Goal: Task Accomplishment & Management: Manage account settings

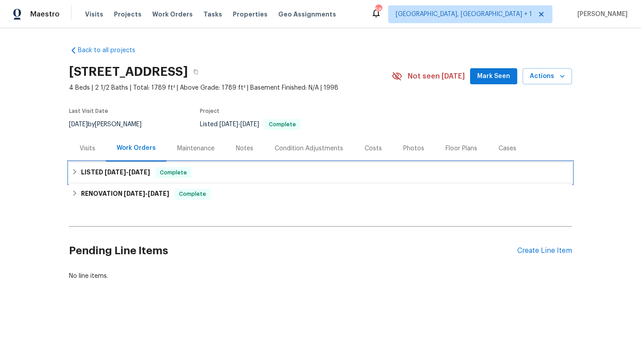
click at [111, 180] on div "LISTED 9/17/25 - 9/22/25 Complete" at bounding box center [320, 172] width 503 height 21
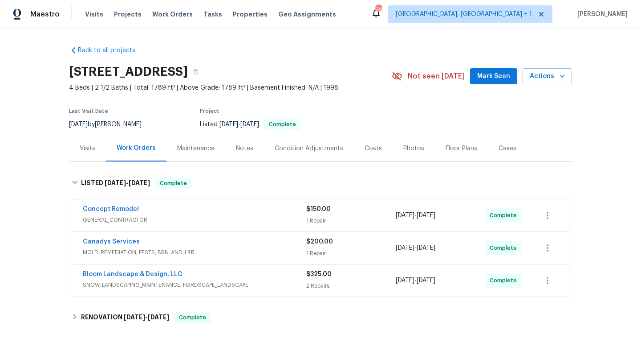
click at [212, 211] on div "Concept Remodel" at bounding box center [195, 209] width 224 height 11
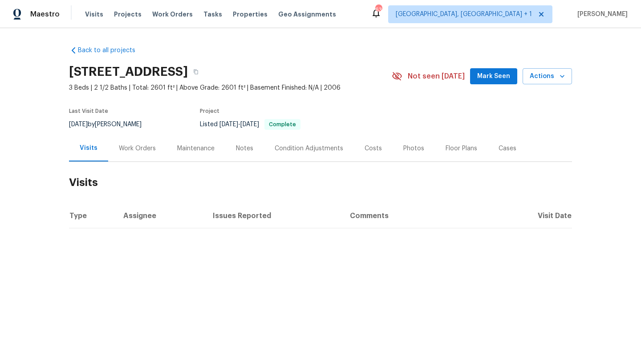
click at [137, 144] on div "Work Orders" at bounding box center [137, 148] width 37 height 9
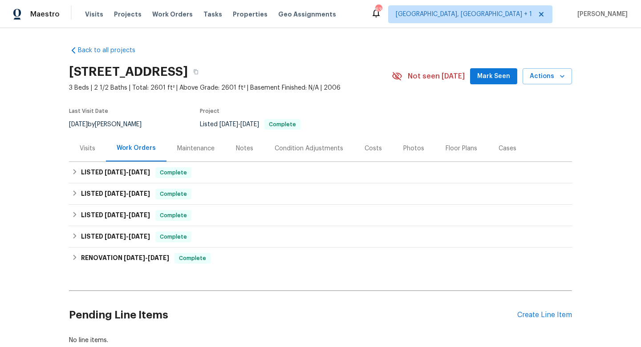
click at [95, 148] on div "Visits" at bounding box center [87, 148] width 37 height 26
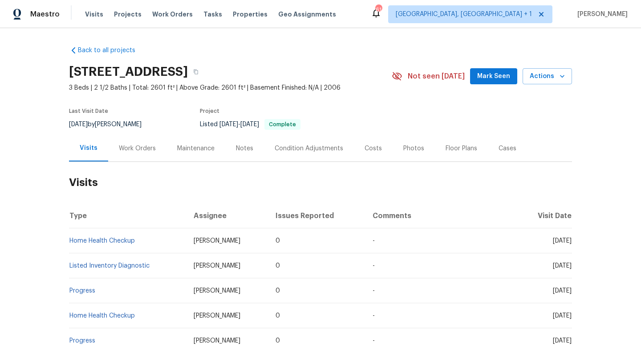
click at [503, 142] on div "Cases" at bounding box center [507, 148] width 39 height 26
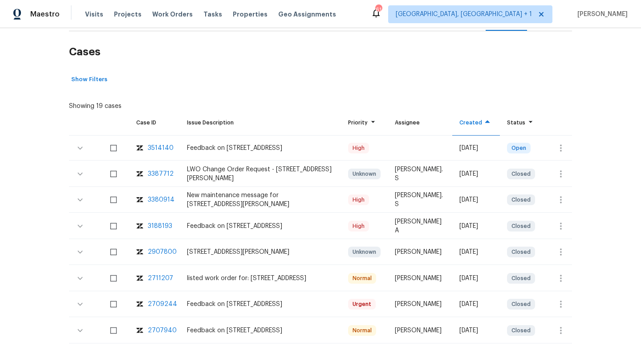
scroll to position [131, 0]
click at [568, 143] on button "button" at bounding box center [560, 147] width 21 height 21
click at [556, 143] on li "Create a visit" at bounding box center [589, 147] width 92 height 15
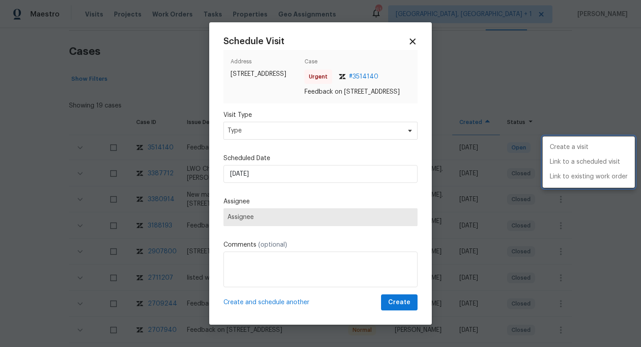
click at [285, 129] on div at bounding box center [320, 173] width 641 height 347
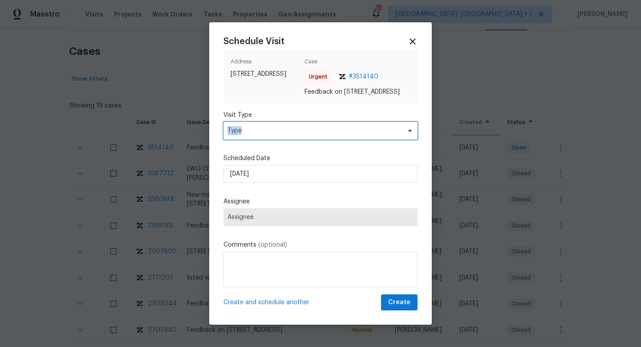
click at [285, 130] on span "Type" at bounding box center [321, 131] width 194 height 18
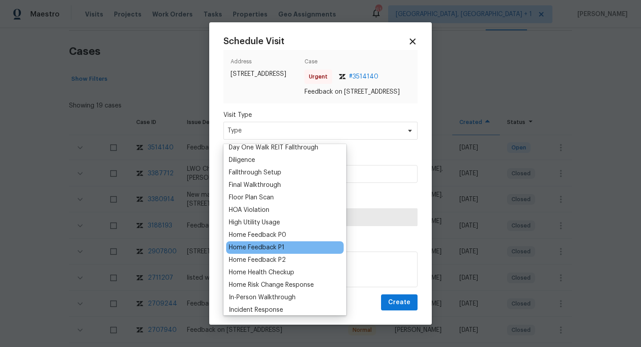
scroll to position [193, 0]
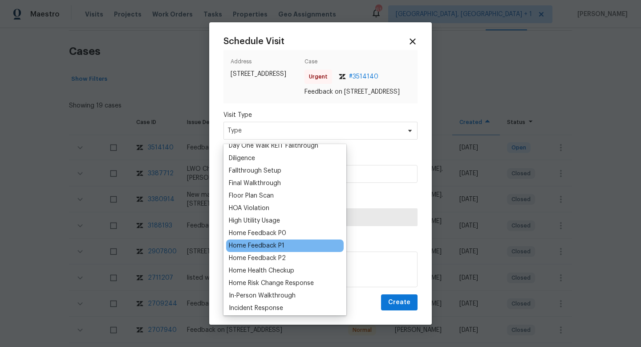
click at [256, 251] on div "Home Feedback P1" at bounding box center [285, 245] width 118 height 12
click at [255, 246] on div "Home Feedback P1" at bounding box center [257, 245] width 56 height 9
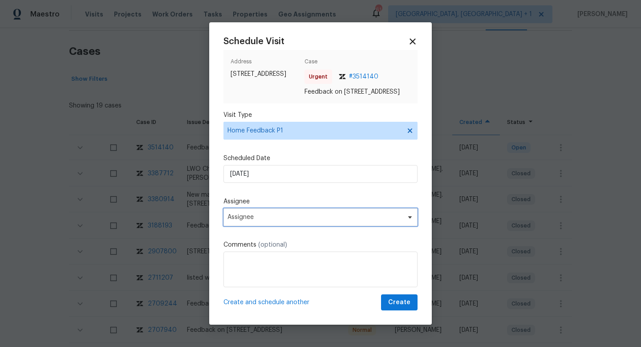
click at [265, 226] on span "Assignee" at bounding box center [321, 217] width 194 height 18
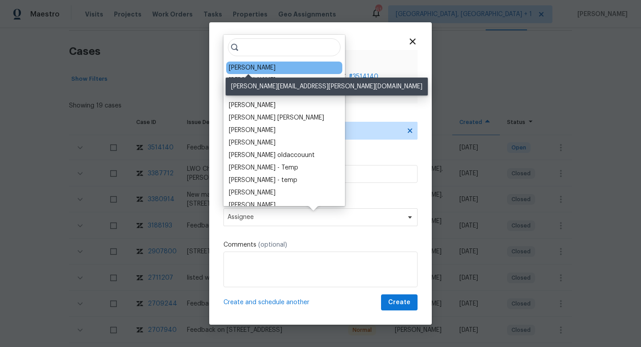
click at [267, 71] on div "Sean Hatfield" at bounding box center [252, 67] width 47 height 9
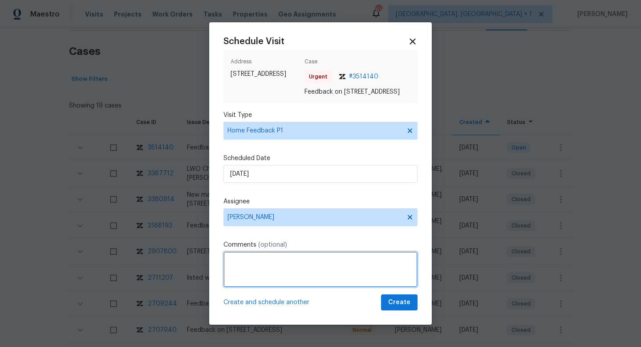
click at [258, 274] on textarea at bounding box center [321, 269] width 194 height 36
paste textarea "HPM VISIT NOTES: Flip State: DOM: No Of Time issue reported: Issue:"
click at [262, 258] on textarea "HPM VISIT NOTES: Flip State: DOM: No Of Time issue reported: Issue:" at bounding box center [321, 269] width 194 height 36
paste textarea "Listed"
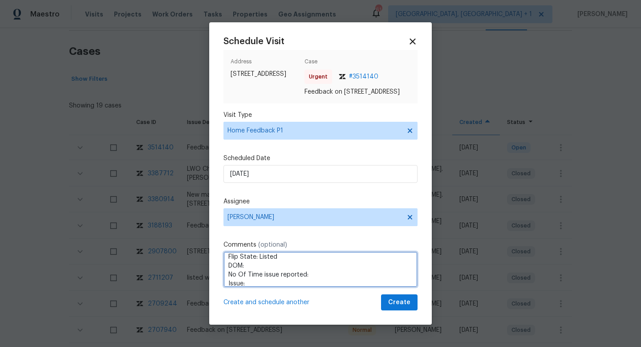
click at [263, 267] on textarea "HPM VISIT NOTES: Flip State: Listed DOM: No Of Time issue reported: Issue:" at bounding box center [321, 269] width 194 height 36
paste textarea "261"
click at [317, 281] on textarea "HPM VISIT NOTES: Flip State: Listed DOM: 261 No Of Time issue reported: Issue:" at bounding box center [321, 269] width 194 height 36
click at [276, 282] on textarea "HPM VISIT NOTES: Flip State: Listed DOM: 261 No Of Time issue reported:2 Issue:" at bounding box center [321, 269] width 194 height 36
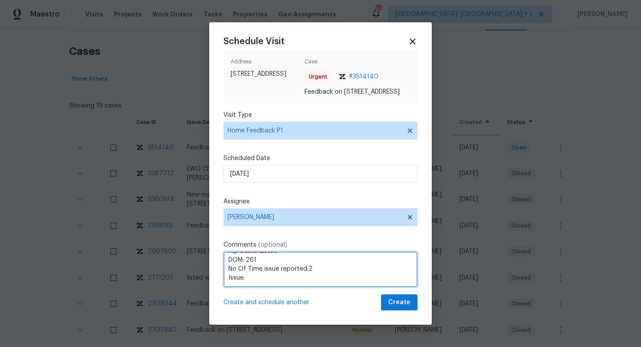
paste textarea "Agent reported the keypad doesnt work and the code 1032 doesnt work for the LB"
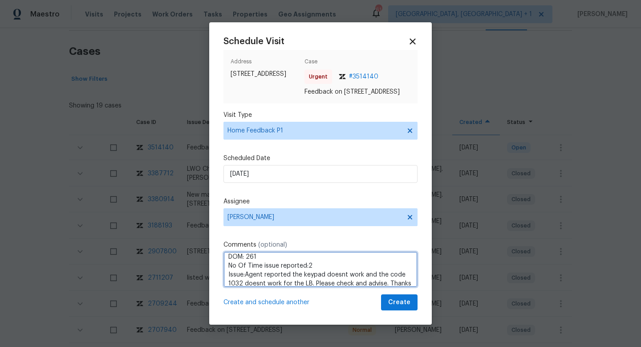
type textarea "HPM VISIT NOTES: Flip State: Listed DOM: 261 No Of Time issue reported:2 Issue:…"
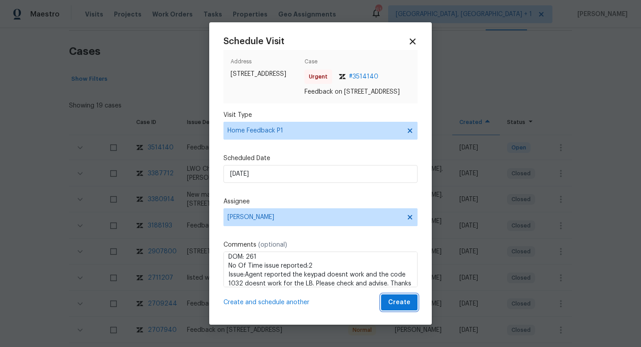
click at [397, 310] on button "Create" at bounding box center [399, 302] width 37 height 16
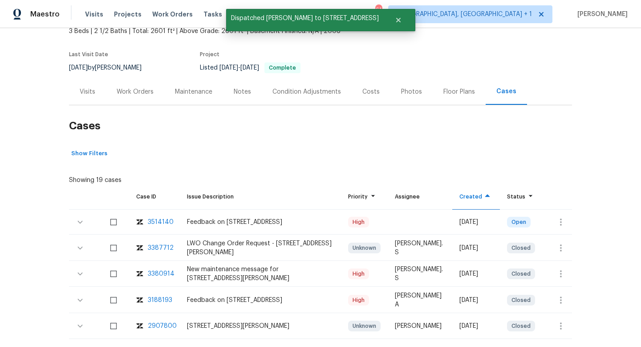
scroll to position [0, 0]
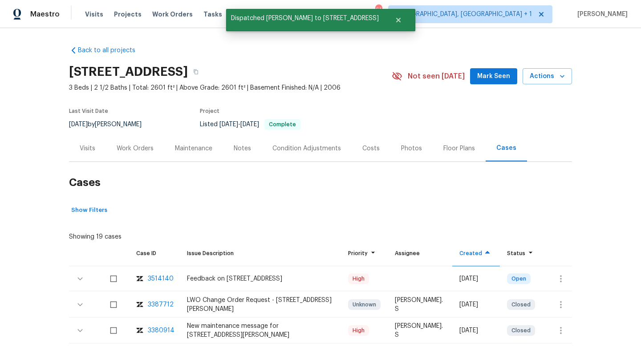
click at [80, 154] on div "Visits" at bounding box center [87, 148] width 37 height 26
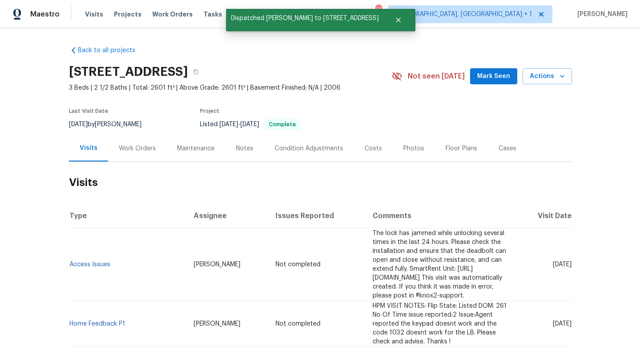
scroll to position [34, 0]
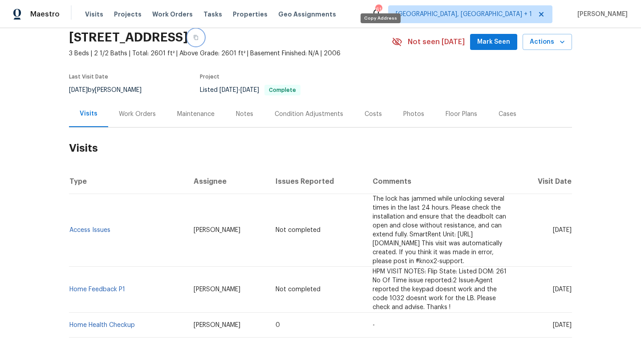
click at [199, 38] on icon "button" at bounding box center [195, 37] width 5 height 5
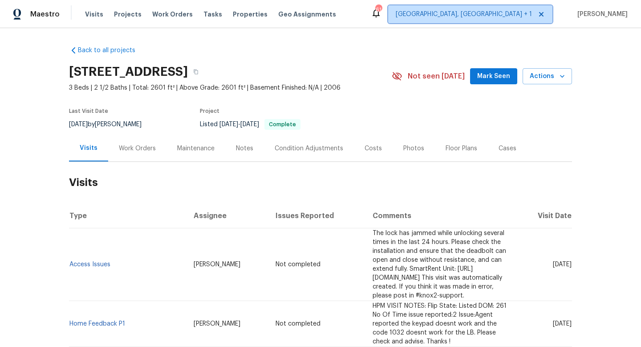
click at [505, 23] on span "Albuquerque, NM + 1" at bounding box center [470, 14] width 164 height 18
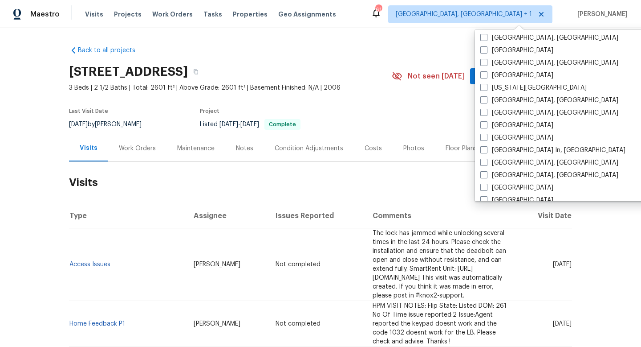
scroll to position [316, 0]
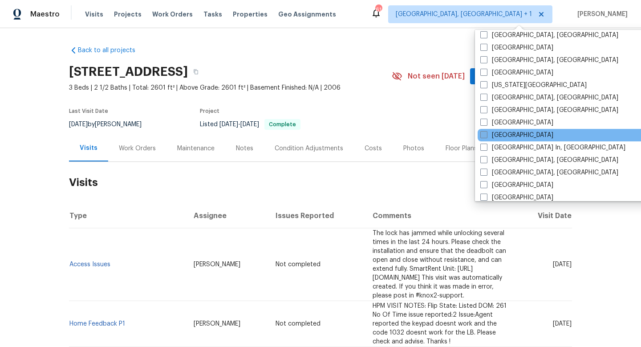
click at [506, 133] on label "[GEOGRAPHIC_DATA]" at bounding box center [517, 134] width 73 height 9
click at [486, 133] on input "[GEOGRAPHIC_DATA]" at bounding box center [484, 133] width 6 height 6
checkbox input "true"
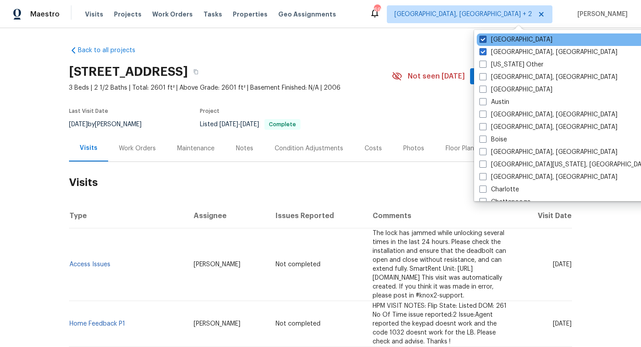
click at [481, 39] on span at bounding box center [483, 39] width 7 height 7
click at [481, 39] on input "Raleigh" at bounding box center [483, 38] width 6 height 6
checkbox input "false"
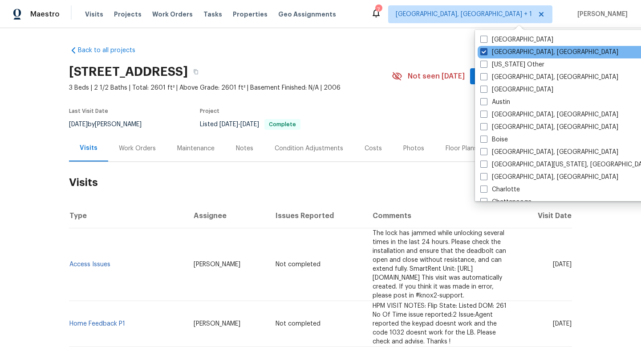
click at [482, 48] on label "Albuquerque, NM" at bounding box center [550, 52] width 138 height 9
click at [482, 48] on input "Albuquerque, NM" at bounding box center [484, 51] width 6 height 6
checkbox input "false"
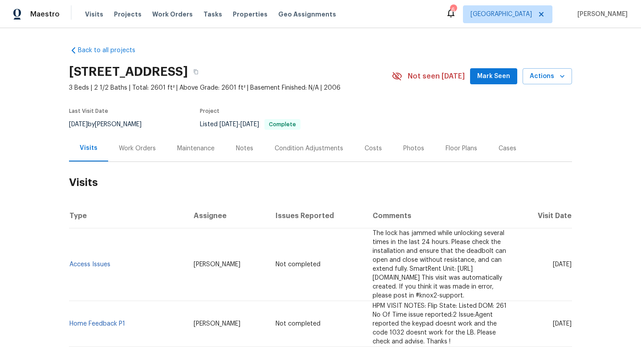
click at [86, 13] on span "Visits" at bounding box center [94, 14] width 18 height 9
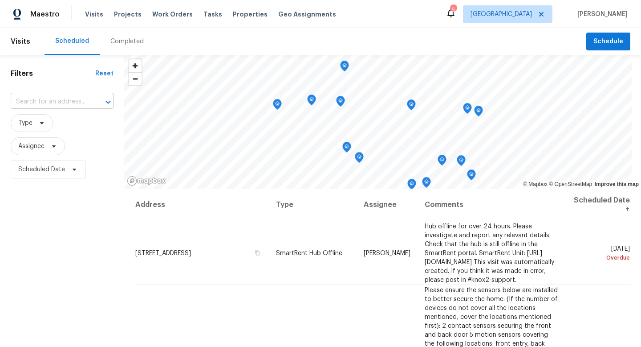
click at [90, 101] on div at bounding box center [101, 102] width 23 height 12
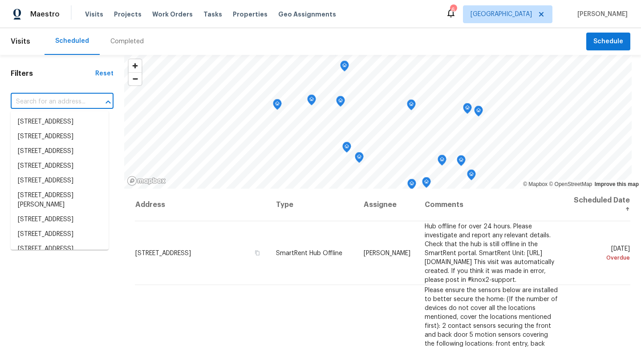
paste input "18944 Northern Dancer Ln, Yorba Linda, CA 92886"
type input "18944 Northern Dancer Ln, Yorba Linda, CA 92886"
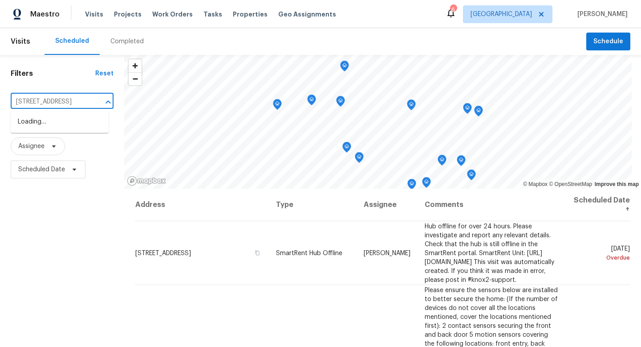
scroll to position [0, 79]
click at [77, 129] on li "18944 Northern Dancer Ln, Yorba Linda, CA 92886" at bounding box center [60, 121] width 98 height 15
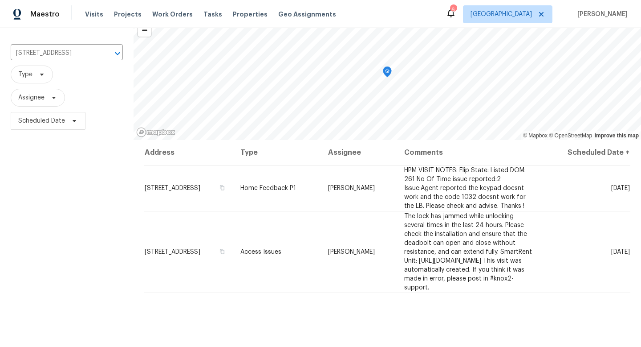
scroll to position [82, 0]
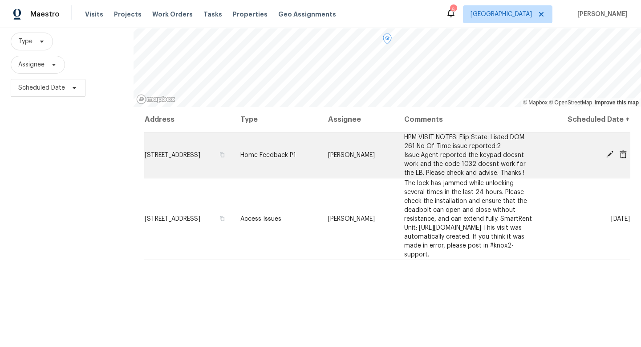
click at [620, 158] on icon at bounding box center [624, 154] width 8 height 8
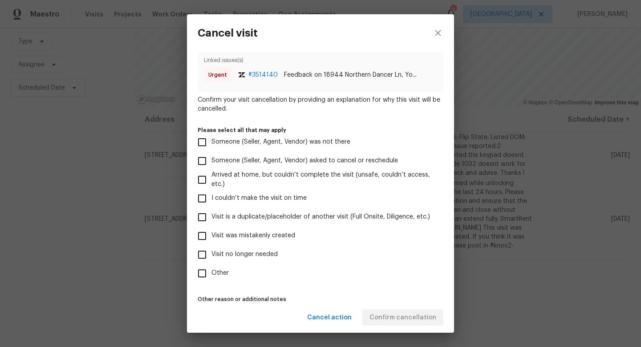
scroll to position [35, 0]
click at [276, 231] on span "Visit was mistakenly created" at bounding box center [254, 234] width 84 height 9
click at [212, 231] on input "Visit was mistakenly created" at bounding box center [202, 234] width 19 height 19
checkbox input "true"
click at [408, 321] on span "Confirm cancellation" at bounding box center [403, 317] width 67 height 11
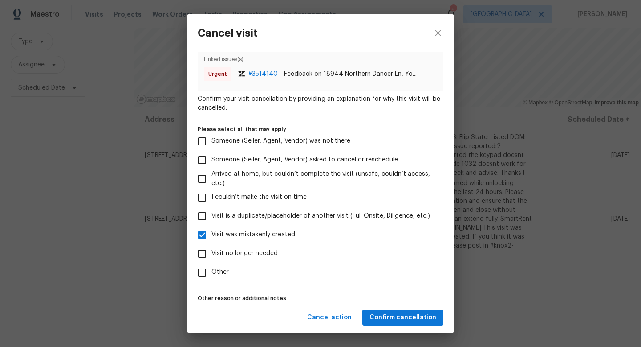
scroll to position [0, 0]
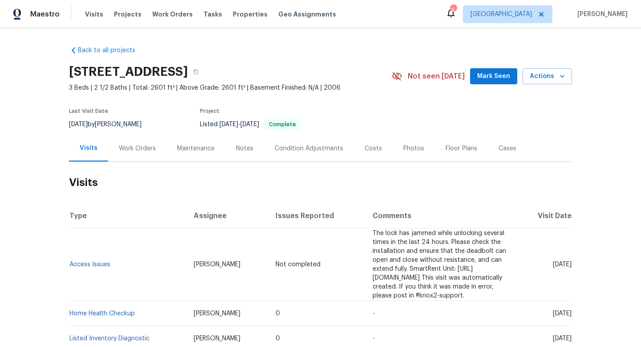
click at [139, 146] on div "Work Orders" at bounding box center [137, 148] width 37 height 9
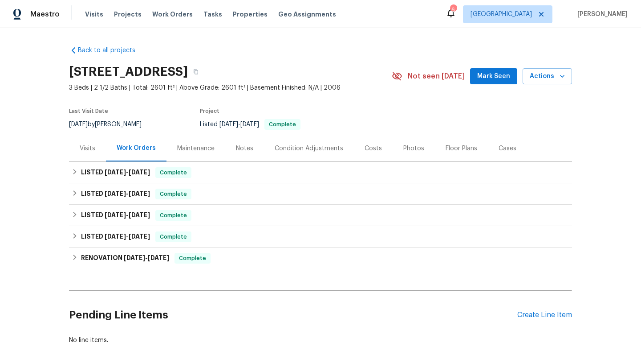
click at [89, 148] on div "Visits" at bounding box center [88, 148] width 16 height 9
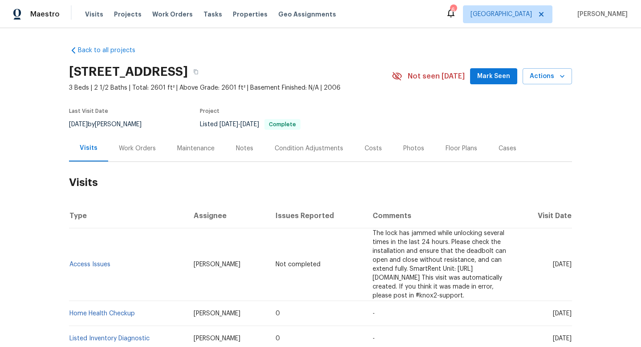
click at [118, 120] on div "8/26/2025 by Sean Hatfield" at bounding box center [110, 124] width 83 height 11
copy div "8/26/2025 by Sean Hatfield"
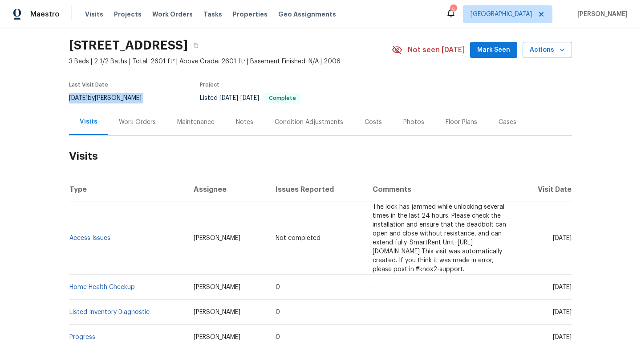
scroll to position [32, 0]
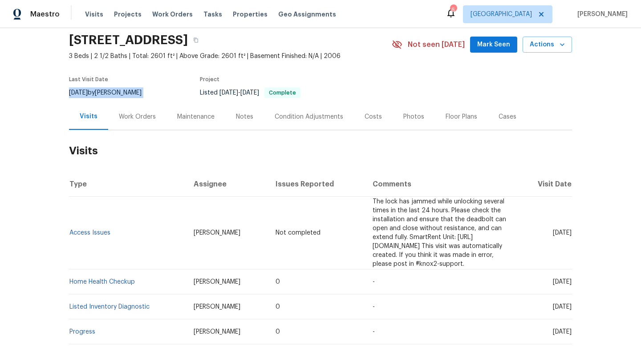
copy div "8/26/2025 by Sean Hatfield"
drag, startPoint x: 118, startPoint y: 232, endPoint x: 71, endPoint y: 230, distance: 47.2
click at [71, 230] on td "Access Issues" at bounding box center [128, 232] width 118 height 73
copy link "Access Issues"
drag, startPoint x: 146, startPoint y: 274, endPoint x: 70, endPoint y: 273, distance: 76.2
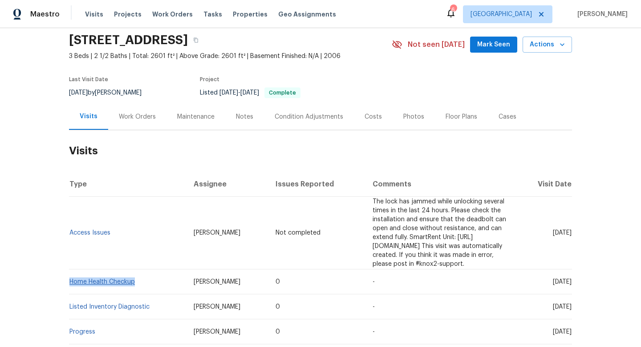
click at [70, 273] on td "Home Health Checkup" at bounding box center [128, 281] width 118 height 25
copy link "Home Health Checkup"
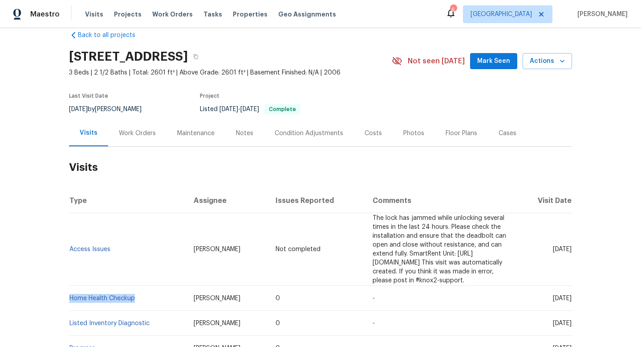
scroll to position [0, 0]
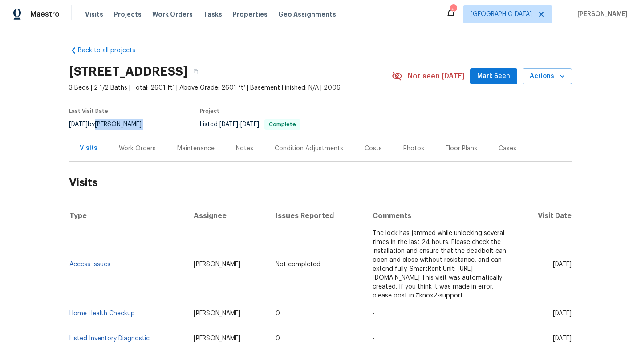
drag, startPoint x: 110, startPoint y: 122, endPoint x: 175, endPoint y: 123, distance: 64.6
click at [175, 123] on div "Last Visit Date 8/26/2025 by Sean Hatfield Project Listed 8/26/2025 - 8/26/2025…" at bounding box center [220, 119] width 302 height 32
copy div "Sean Hatfield"
drag, startPoint x: 123, startPoint y: 261, endPoint x: 71, endPoint y: 260, distance: 52.1
click at [71, 260] on td "Access Issues" at bounding box center [128, 264] width 118 height 73
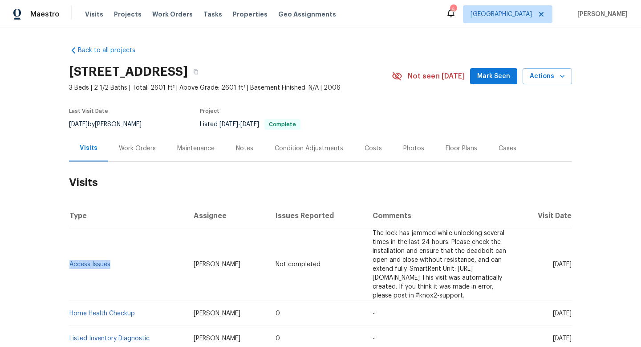
copy link "Access Issues"
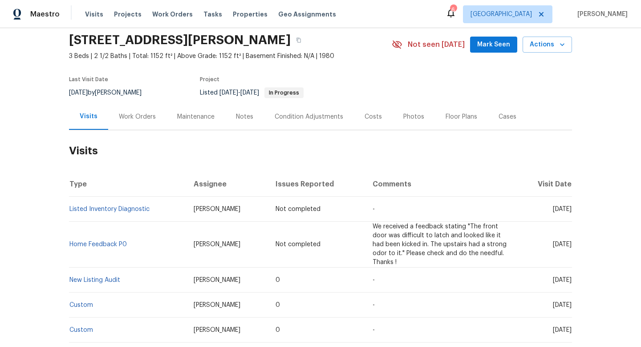
scroll to position [33, 0]
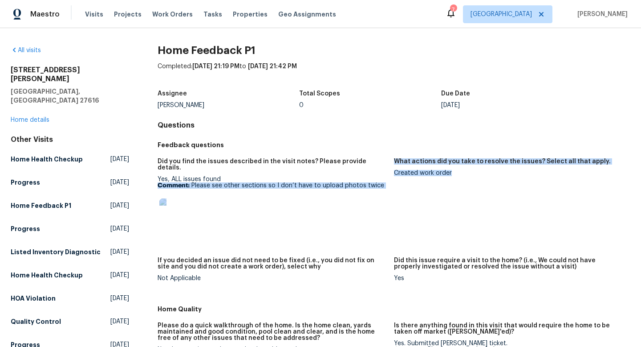
drag, startPoint x: 455, startPoint y: 175, endPoint x: 390, endPoint y: 174, distance: 64.6
click at [390, 174] on div "Did you find the issues described in the visit notes? Please provide details. Y…" at bounding box center [394, 227] width 473 height 148
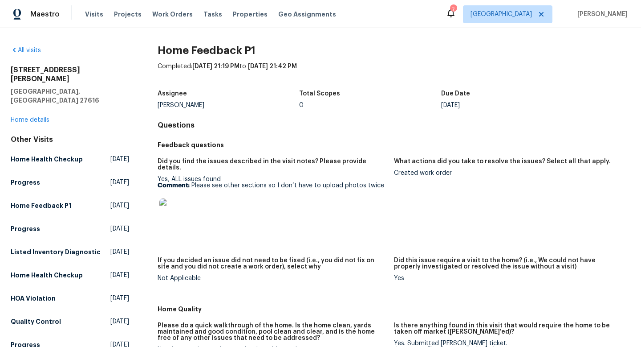
click at [391, 174] on figure "Did you find the issues described in the visit notes? Please provide details. Y…" at bounding box center [276, 202] width 236 height 88
click at [438, 173] on div "Created work order" at bounding box center [508, 173] width 229 height 6
copy div "Created work order"
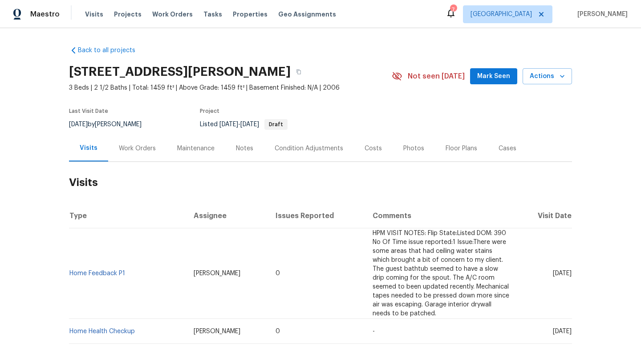
click at [128, 147] on div "Work Orders" at bounding box center [137, 148] width 37 height 9
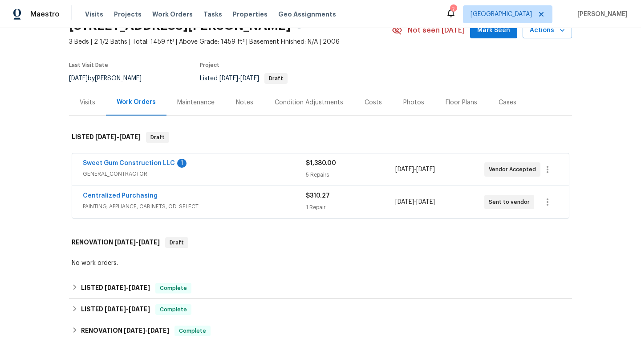
scroll to position [47, 0]
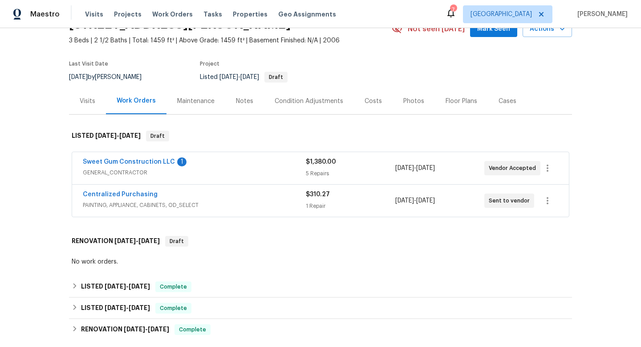
click at [214, 175] on span "GENERAL_CONTRACTOR" at bounding box center [194, 172] width 223 height 9
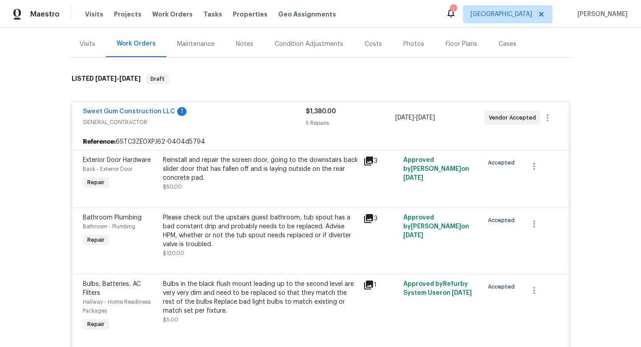
scroll to position [106, 0]
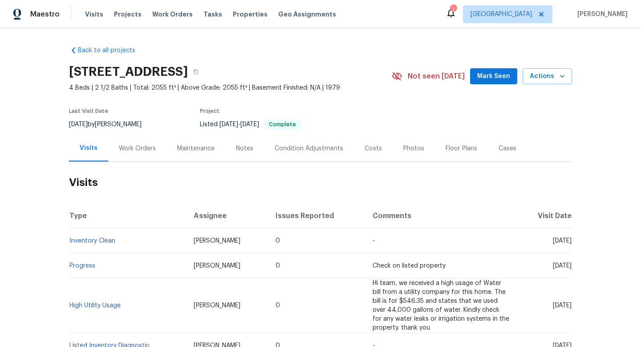
click at [122, 143] on div "Work Orders" at bounding box center [137, 148] width 58 height 26
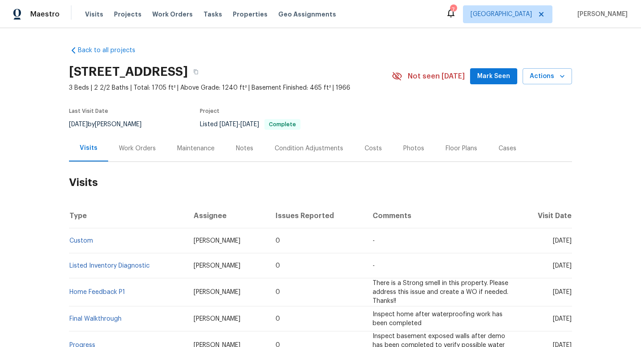
click at [499, 150] on div "Cases" at bounding box center [508, 148] width 18 height 9
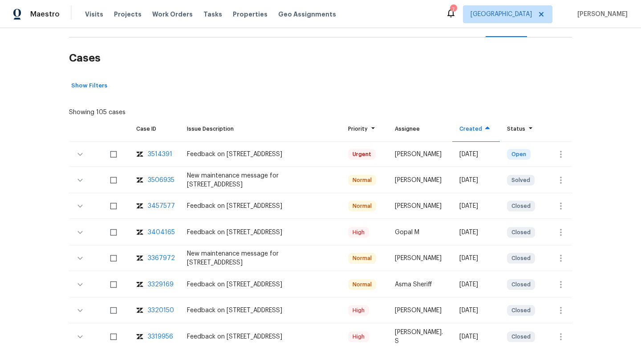
scroll to position [146, 0]
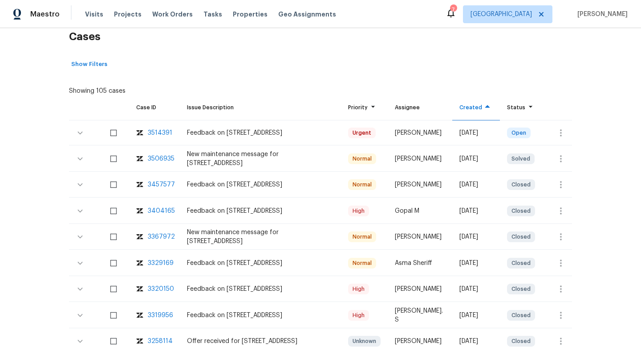
click at [549, 130] on td at bounding box center [557, 132] width 29 height 25
click at [554, 130] on button "button" at bounding box center [560, 132] width 21 height 21
click at [554, 130] on li "Create a visit" at bounding box center [589, 132] width 92 height 15
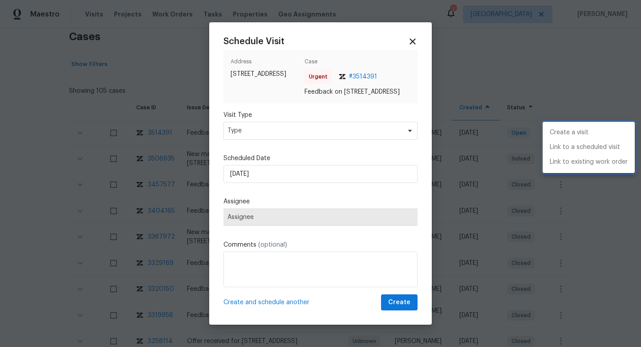
click at [265, 137] on div at bounding box center [320, 173] width 641 height 347
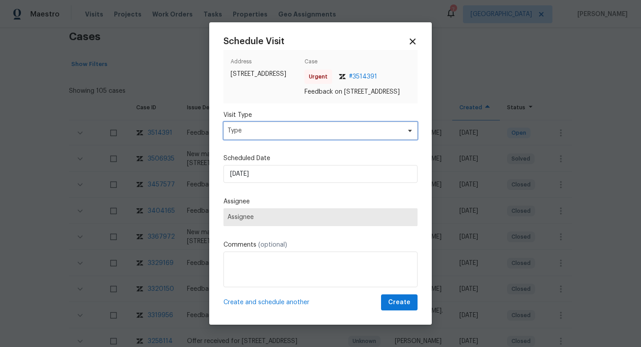
click at [253, 135] on span "Type" at bounding box center [314, 130] width 173 height 9
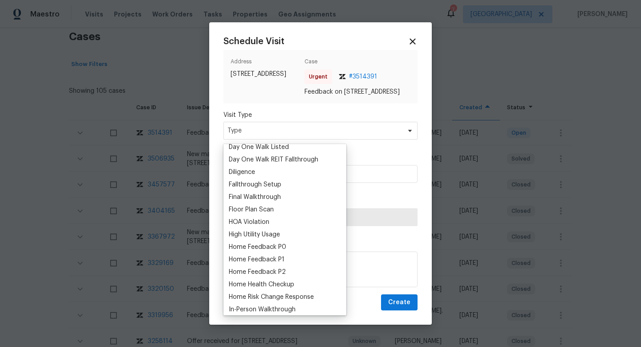
scroll to position [230, 0]
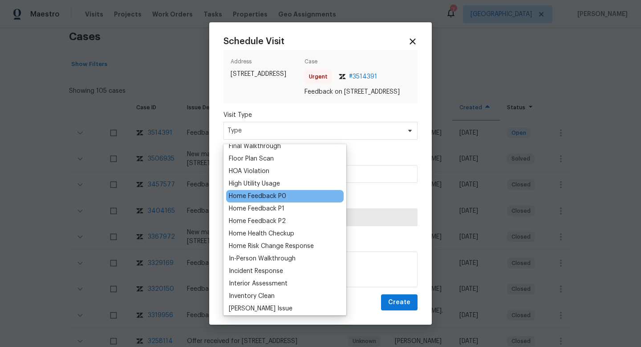
click at [266, 197] on div "Home Feedback P0" at bounding box center [257, 196] width 57 height 9
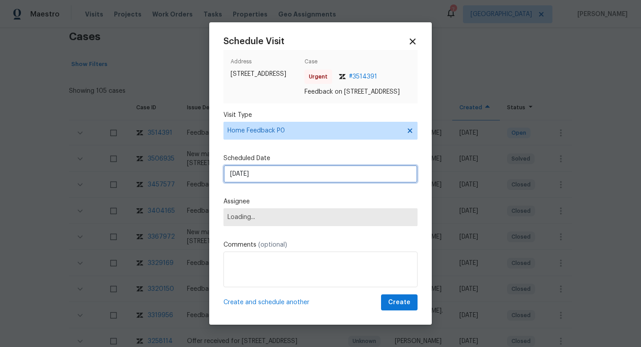
click at [257, 180] on input "[DATE]" at bounding box center [321, 174] width 194 height 18
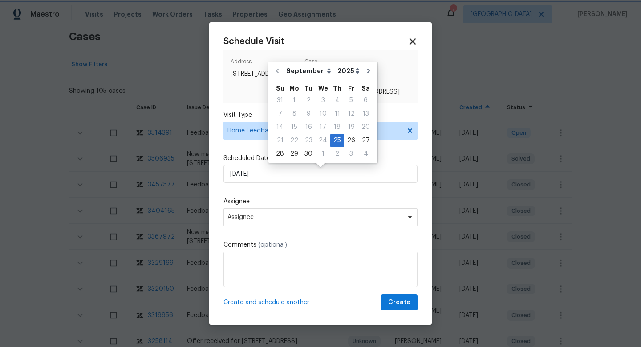
click at [413, 36] on icon at bounding box center [413, 41] width 10 height 10
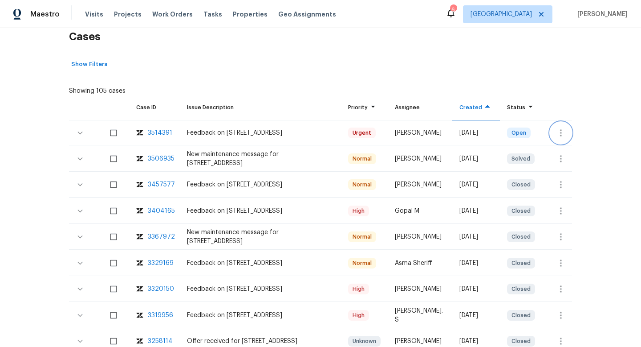
click at [555, 125] on button "button" at bounding box center [560, 132] width 21 height 21
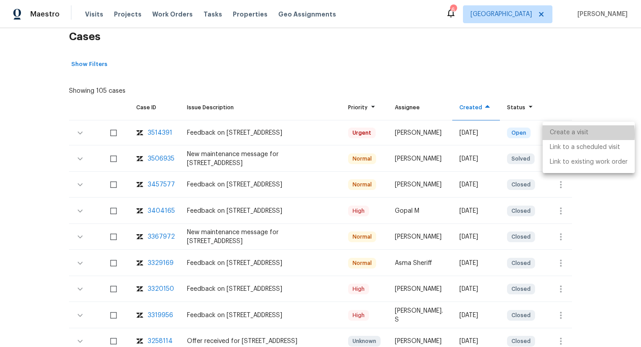
click at [557, 134] on li "Create a visit" at bounding box center [589, 132] width 92 height 15
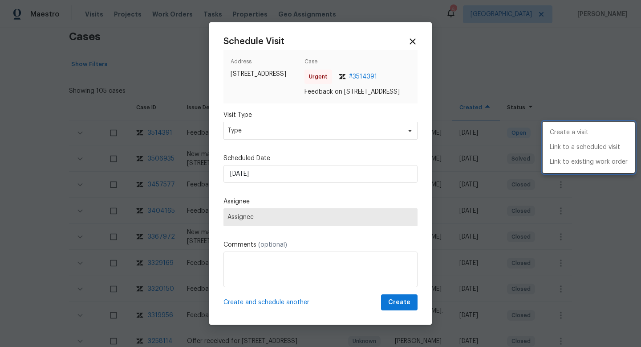
click at [281, 172] on div at bounding box center [320, 173] width 641 height 347
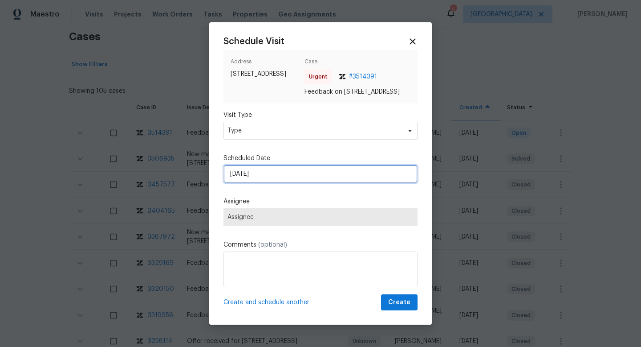
click at [295, 176] on input "25/09/2025" at bounding box center [321, 174] width 194 height 18
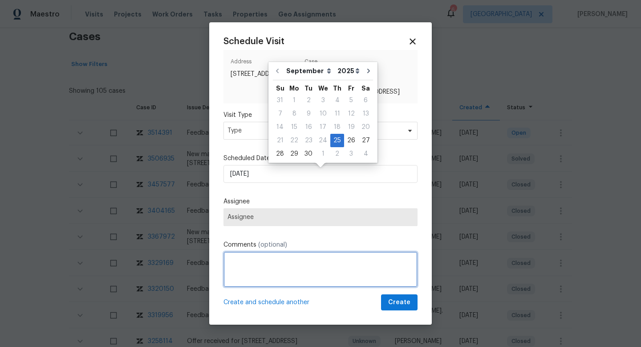
click at [285, 280] on textarea at bounding box center [321, 269] width 194 height 36
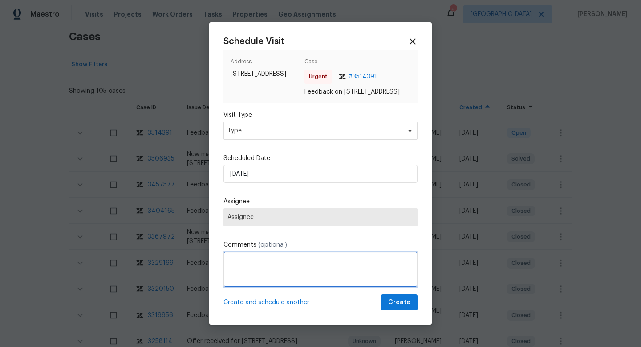
paste textarea "HPM VISIT NOTES: Flip State: DOM: No Of Time issue reported: Issue:"
click at [275, 261] on textarea "HPM VISIT NOTES: Flip State: DOM: No Of Time issue reported: Issue:" at bounding box center [321, 269] width 194 height 36
paste textarea "Listed"
click at [257, 268] on textarea "HPM VISIT NOTES: Flip State: Listed DOM: No Of Time issue reported: Issue:" at bounding box center [321, 269] width 194 height 36
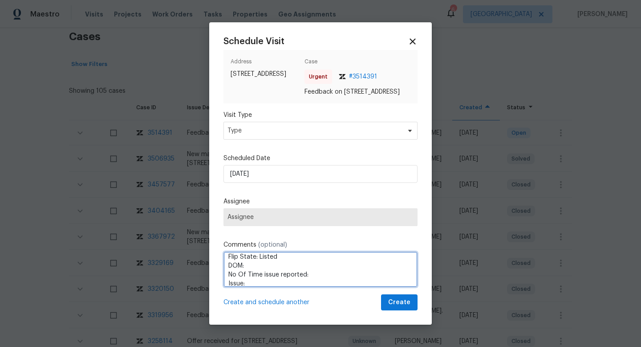
paste textarea "364"
click at [331, 275] on textarea "HPM VISIT NOTES: Flip State: Listed DOM: 364 No Of Time issue reported: Issue:" at bounding box center [321, 269] width 194 height 36
click at [273, 281] on textarea "HPM VISIT NOTES: Flip State: Listed DOM: 364 No Of Time issue reported:2 Issue:" at bounding box center [321, 269] width 194 height 36
paste textarea "Theres a strong odor in the house, needs more updating than my clients want to …"
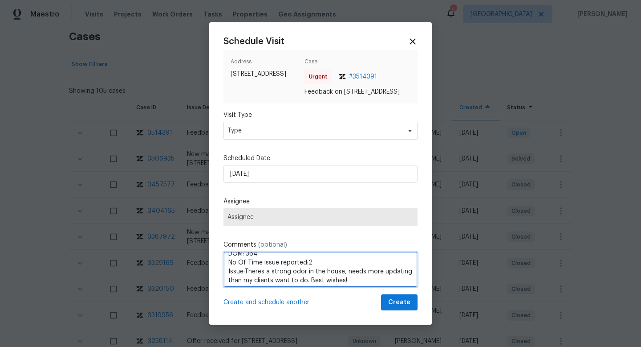
scroll to position [0, 0]
drag, startPoint x: 362, startPoint y: 287, endPoint x: 220, endPoint y: 251, distance: 146.2
click at [220, 251] on div "Schedule Visit Address 14849 Leicester Ct, Centreville, VA 20120 Case Urgent # …" at bounding box center [320, 173] width 223 height 302
type textarea "HPM VISIT NOTES: Flip State: Listed DOM: 364 No Of Time issue reported:2 Issue:…"
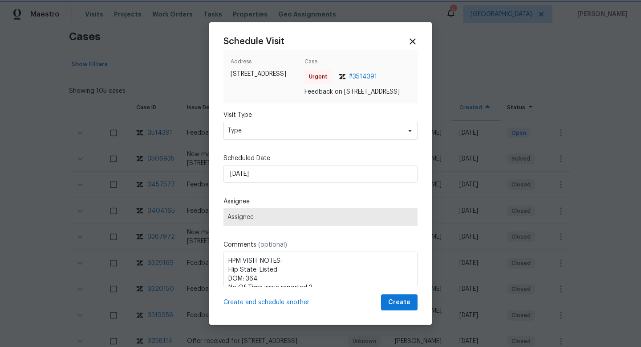
click at [490, 67] on div at bounding box center [320, 173] width 641 height 347
click at [412, 36] on icon at bounding box center [413, 41] width 10 height 10
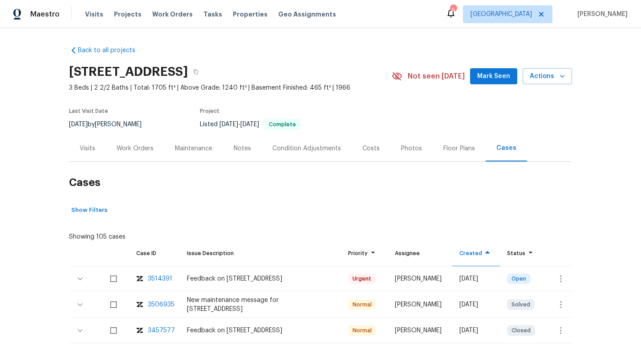
click at [116, 119] on div "9/11/2025 by Christopher Pace" at bounding box center [110, 124] width 83 height 11
copy div "9/11/2025 by Christopher Pace"
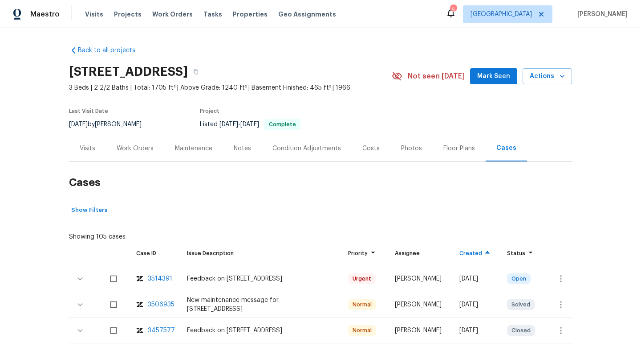
click at [130, 132] on div "Last Visit Date 9/11/2025 by Christopher Pace Project Listed 9/9/2025 - 9/9/202…" at bounding box center [220, 119] width 302 height 32
click at [87, 147] on div "Visits" at bounding box center [88, 148] width 16 height 9
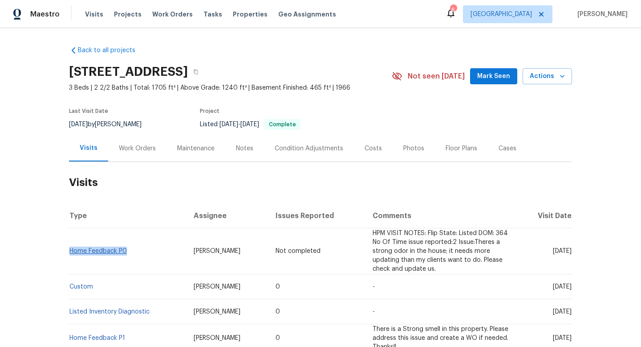
drag, startPoint x: 136, startPoint y: 254, endPoint x: 69, endPoint y: 252, distance: 66.8
click at [69, 252] on td "Home Feedback P0" at bounding box center [128, 251] width 118 height 46
copy link "Home Feedback P0"
click at [140, 120] on div "[DATE] by [PERSON_NAME]" at bounding box center [110, 124] width 83 height 11
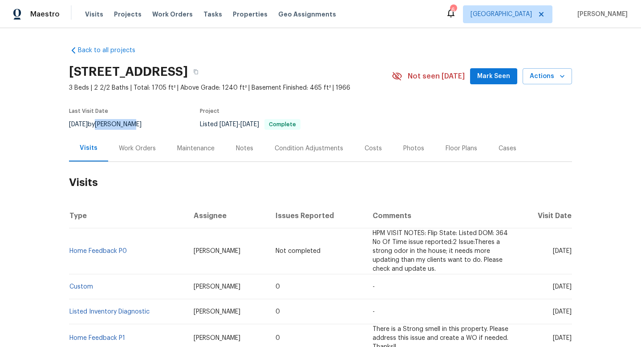
click at [126, 122] on div "[DATE] by [PERSON_NAME]" at bounding box center [110, 124] width 83 height 11
drag, startPoint x: 132, startPoint y: 255, endPoint x: 71, endPoint y: 252, distance: 61.6
click at [71, 252] on td "Home Feedback P0" at bounding box center [128, 251] width 118 height 46
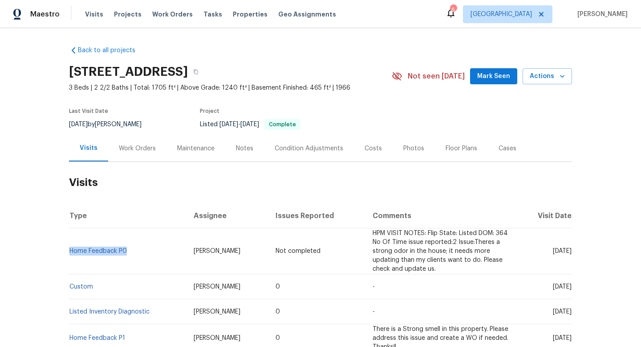
copy link "Home Feedback P0"
